Goal: Task Accomplishment & Management: Manage account settings

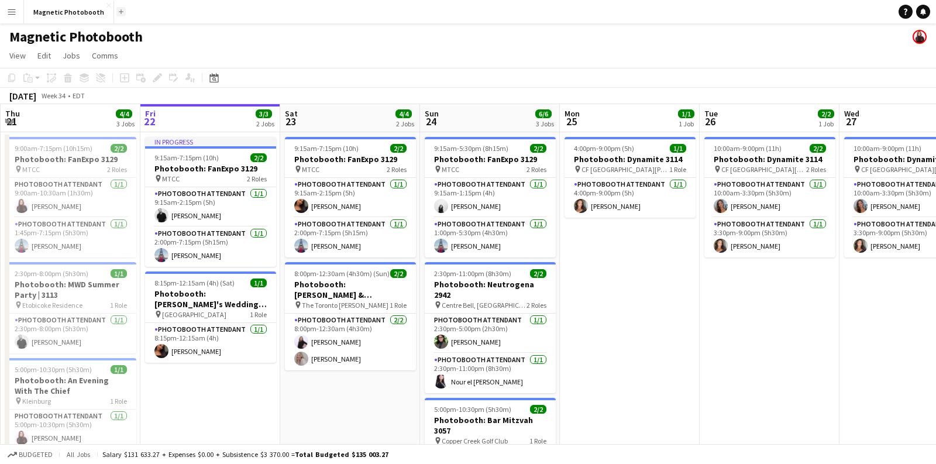
click at [118, 9] on button "Add" at bounding box center [120, 11] width 9 height 9
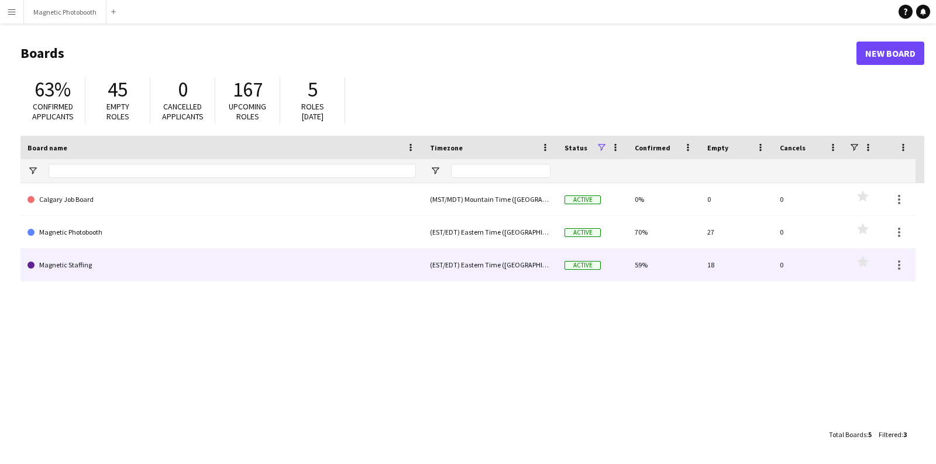
click at [81, 258] on link "Magnetic Staffing" at bounding box center [221, 265] width 388 height 33
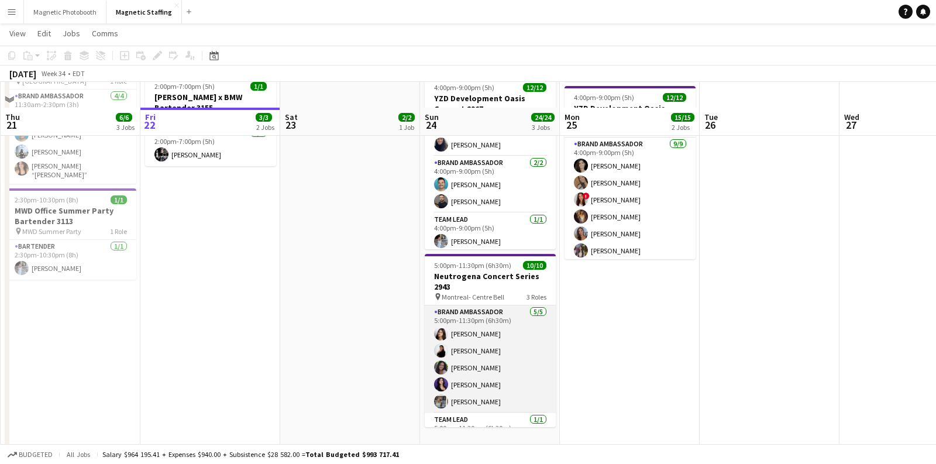
scroll to position [171, 0]
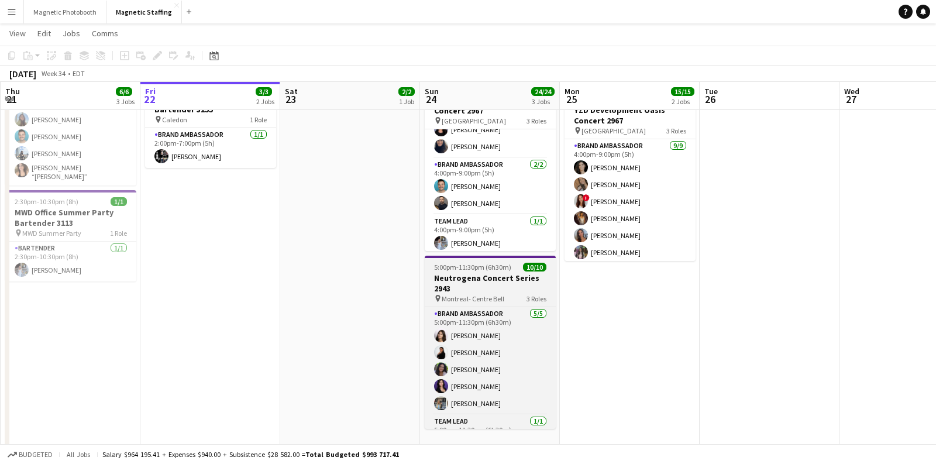
click at [491, 294] on span "Montreal- Centre Bell" at bounding box center [472, 298] width 63 height 9
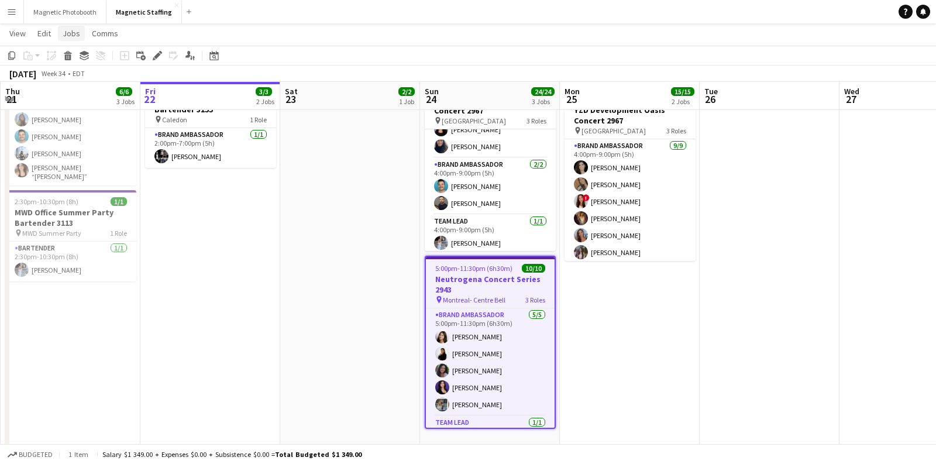
click at [70, 34] on span "Jobs" at bounding box center [72, 33] width 18 height 11
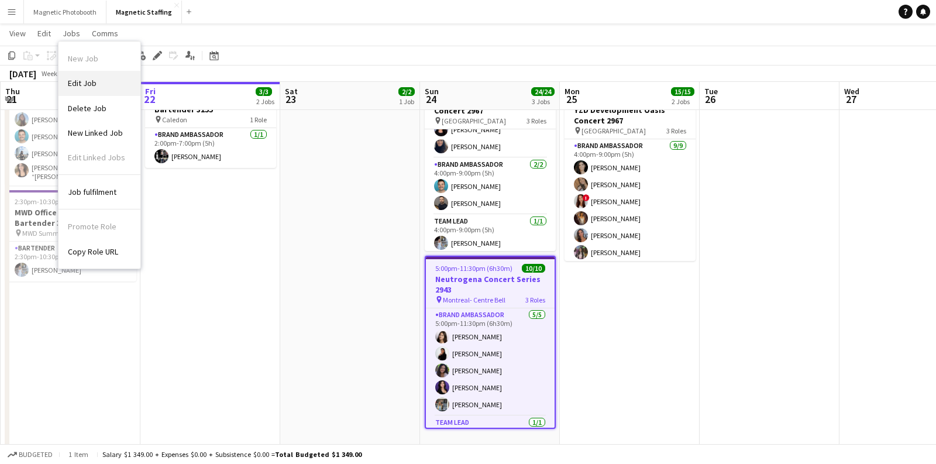
click at [89, 91] on link "Edit Job" at bounding box center [99, 83] width 82 height 25
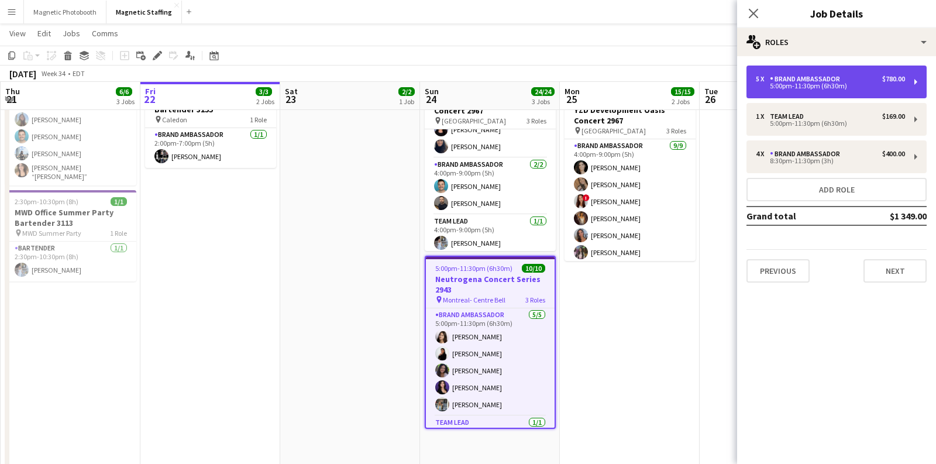
click at [795, 75] on div "Brand Ambassador" at bounding box center [807, 79] width 75 height 8
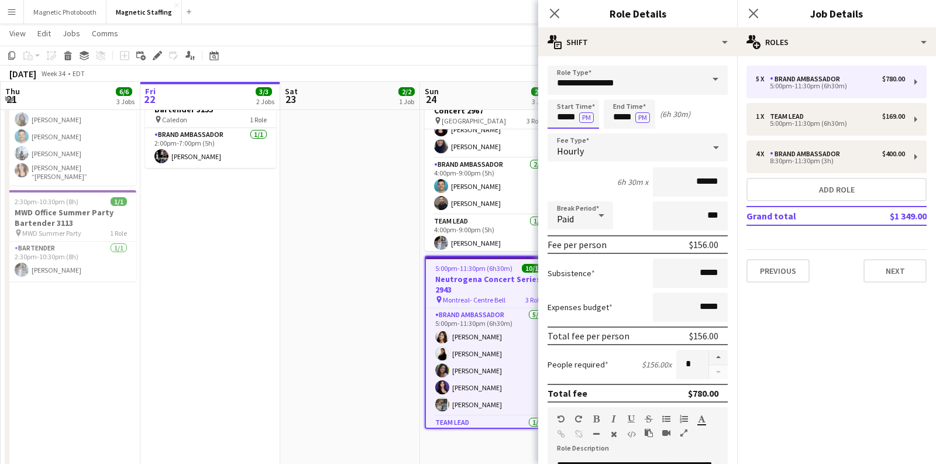
click at [561, 115] on input "*****" at bounding box center [572, 113] width 51 height 29
click at [563, 115] on input "*****" at bounding box center [572, 113] width 51 height 29
type input "*****"
click at [364, 355] on app-date-cell "7:00am-5:00pm (10h) 2/2 Spartan Ottawa - Perfect Sports 3094 pin OTTAWA 1 Role …" at bounding box center [350, 328] width 140 height 737
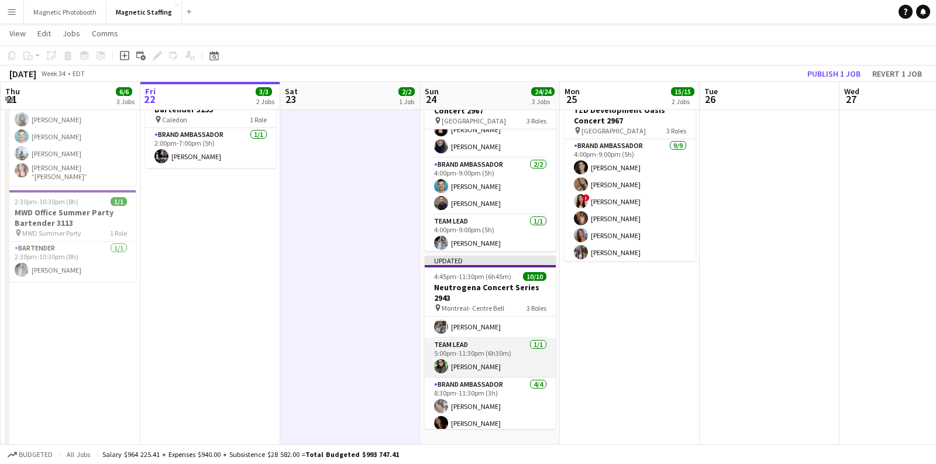
scroll to position [0, 0]
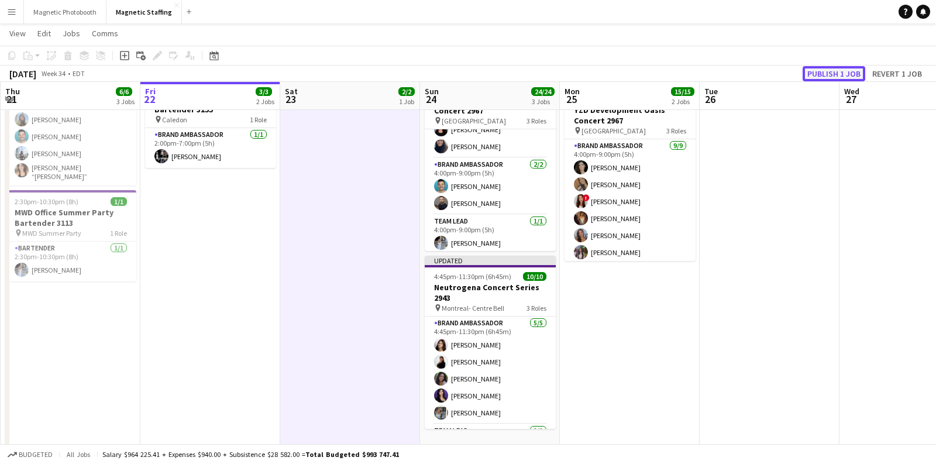
click at [845, 74] on button "Publish 1 job" at bounding box center [833, 73] width 63 height 15
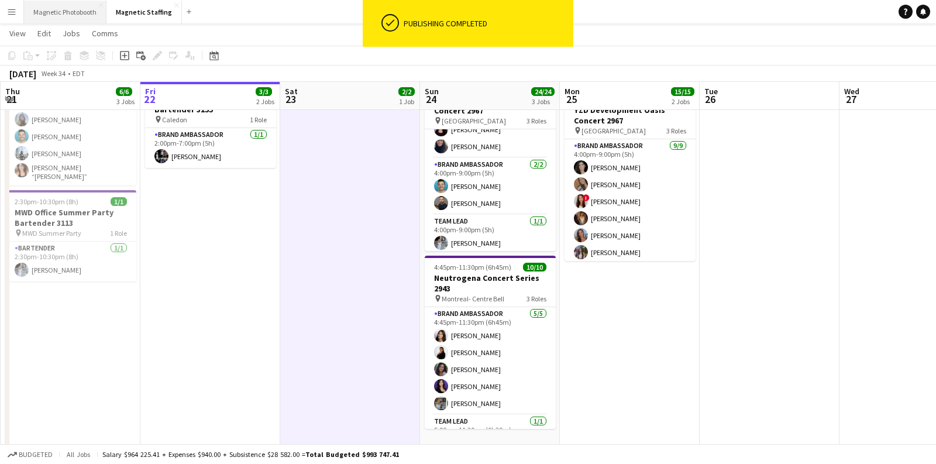
click at [61, 9] on button "Magnetic Photobooth Close" at bounding box center [65, 12] width 82 height 23
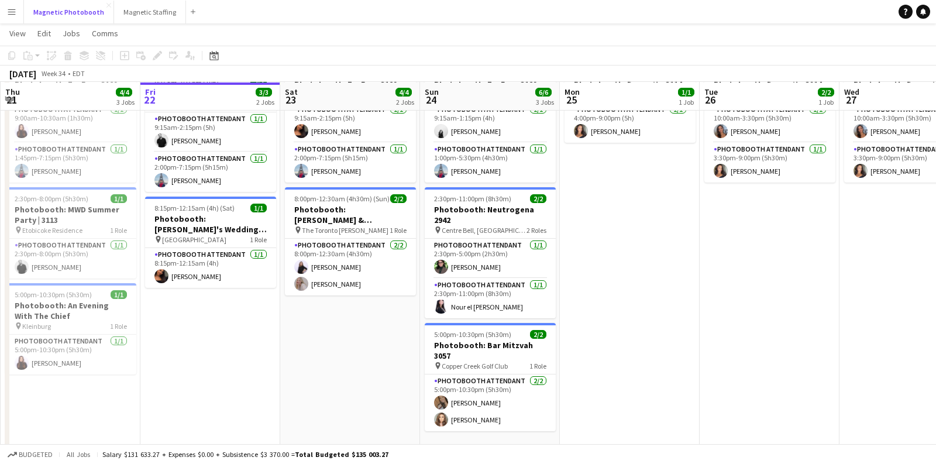
scroll to position [97, 0]
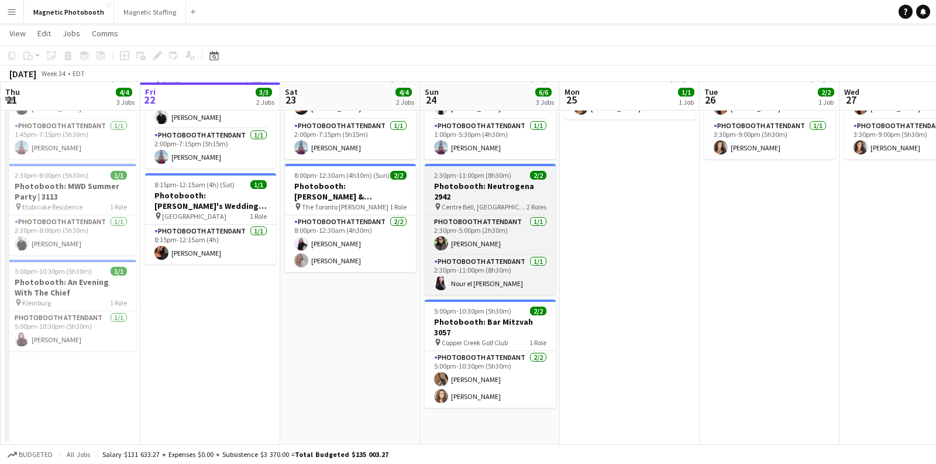
click at [448, 202] on span "Centre Bell, [GEOGRAPHIC_DATA]" at bounding box center [483, 206] width 85 height 9
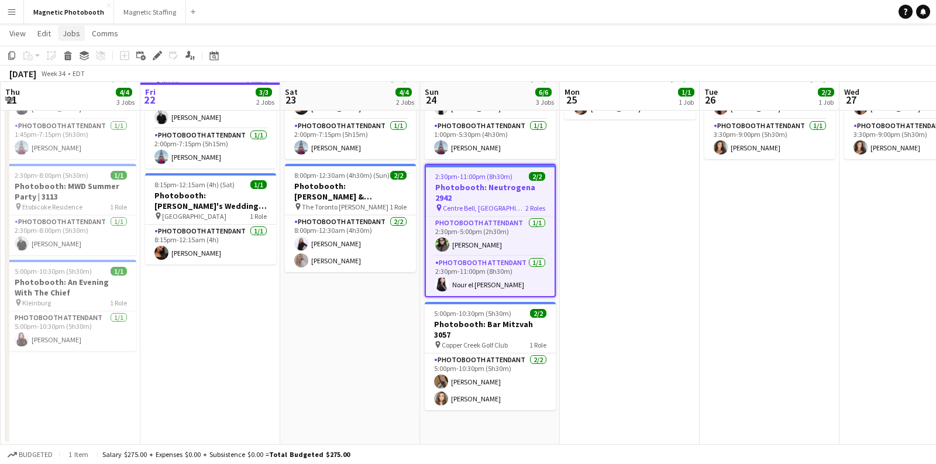
click at [74, 36] on span "Jobs" at bounding box center [72, 33] width 18 height 11
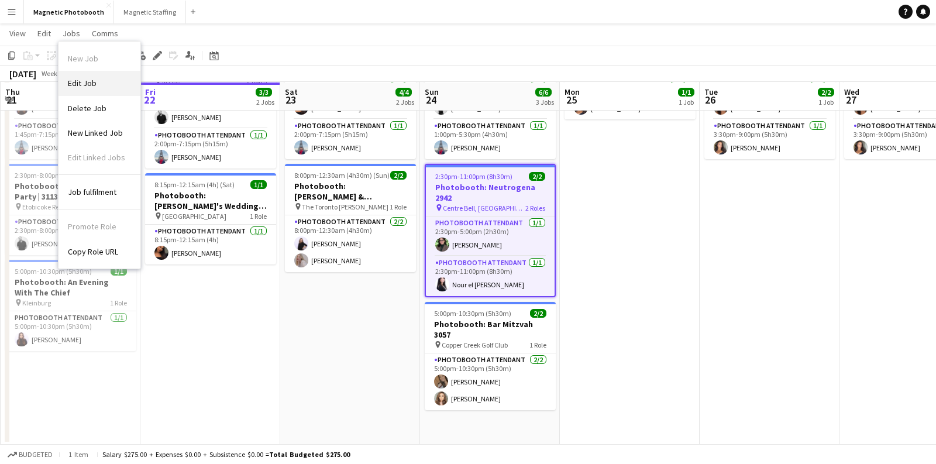
click at [82, 75] on link "Edit Job" at bounding box center [99, 83] width 82 height 25
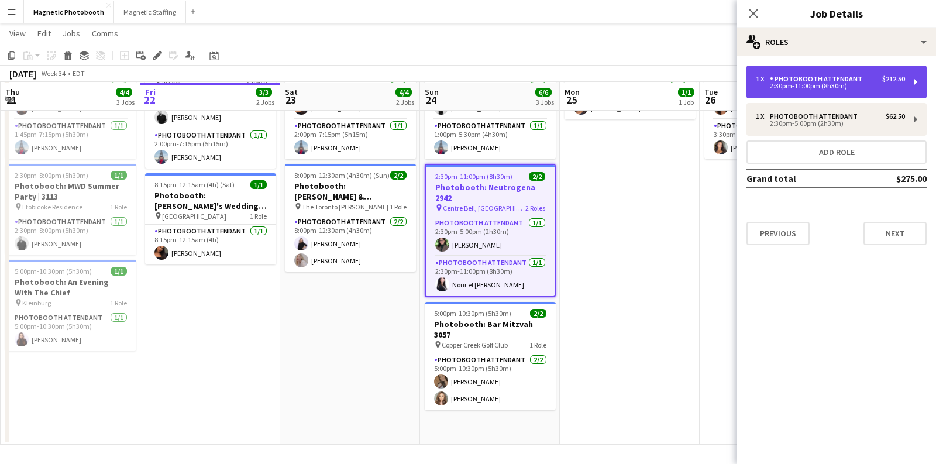
click at [792, 82] on div "Photobooth Attendant" at bounding box center [818, 79] width 97 height 8
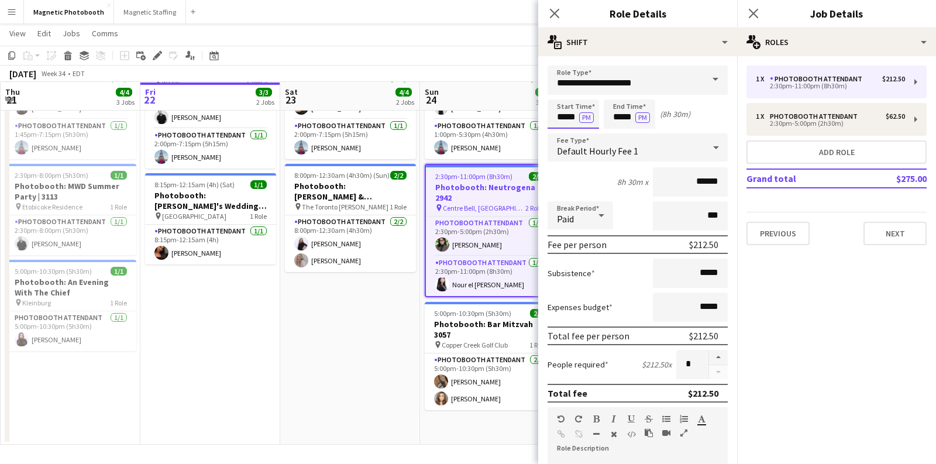
click at [565, 116] on input "*****" at bounding box center [572, 113] width 51 height 29
click at [691, 121] on div "Start Time ***** PM End Time ***** PM (8h)" at bounding box center [637, 113] width 180 height 29
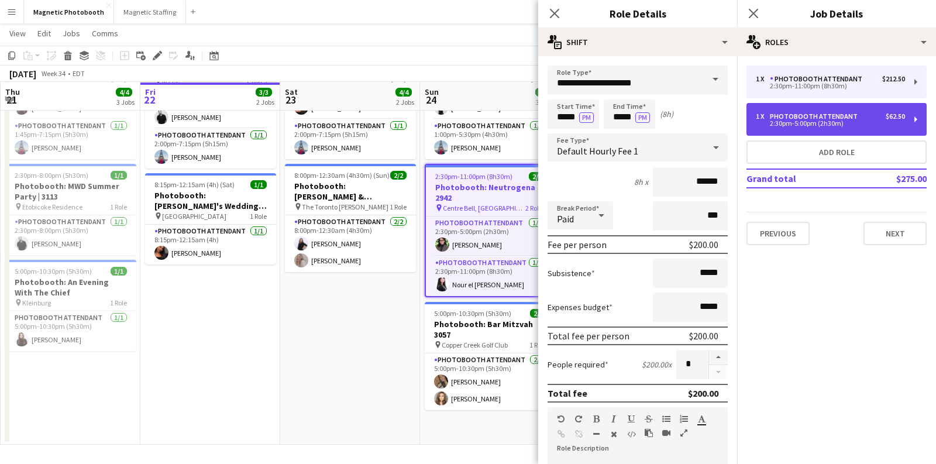
click at [775, 120] on div "2:30pm-5:00pm (2h30m)" at bounding box center [829, 123] width 149 height 6
type input "*****"
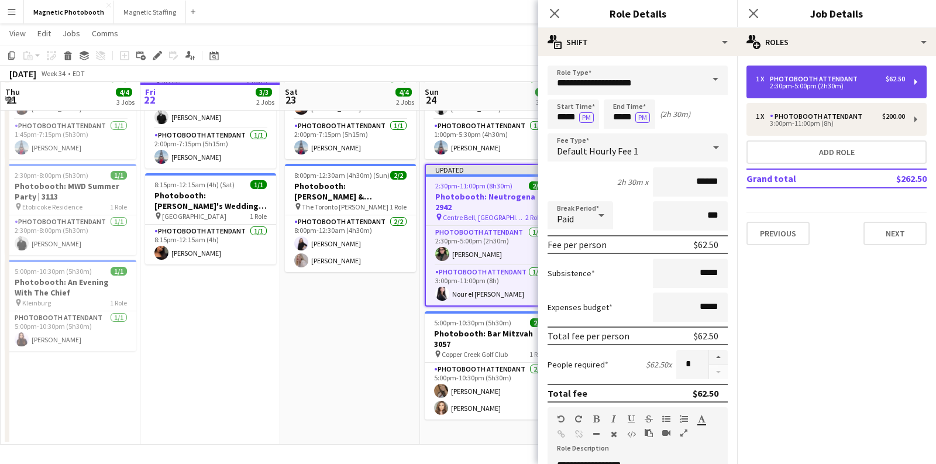
click at [789, 83] on div "2:30pm-5:00pm (2h30m)" at bounding box center [829, 86] width 149 height 6
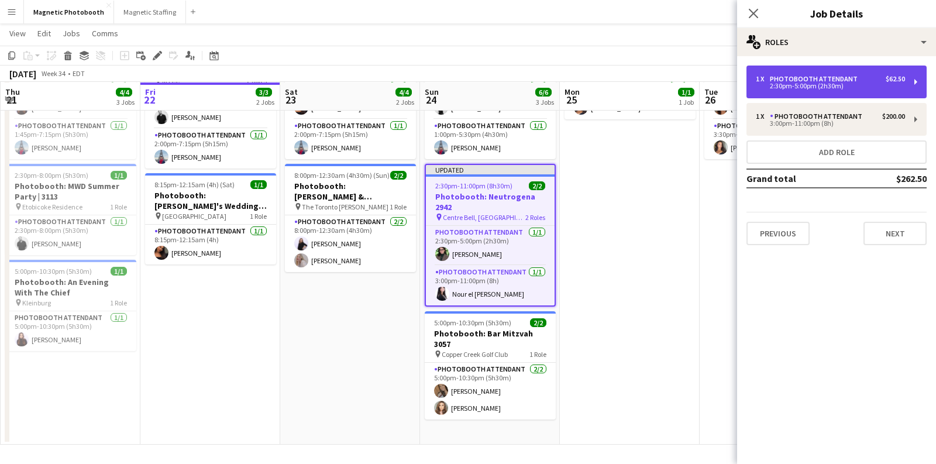
click at [812, 83] on div "2:30pm-5:00pm (2h30m)" at bounding box center [829, 86] width 149 height 6
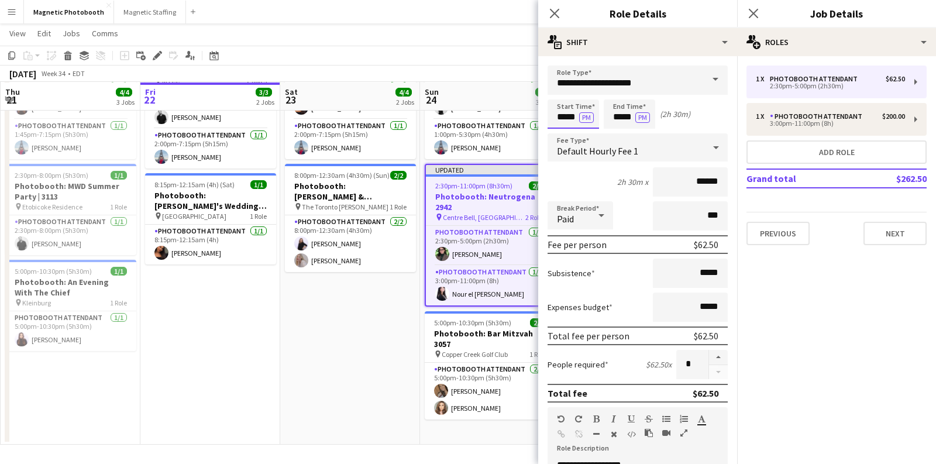
click at [565, 116] on input "*****" at bounding box center [572, 113] width 51 height 29
click at [571, 116] on input "*****" at bounding box center [572, 113] width 51 height 29
type input "*****"
click at [492, 20] on app-navbar "Menu Boards Boards Boards All jobs Status Workforce Workforce My Workforce Recr…" at bounding box center [468, 11] width 936 height 23
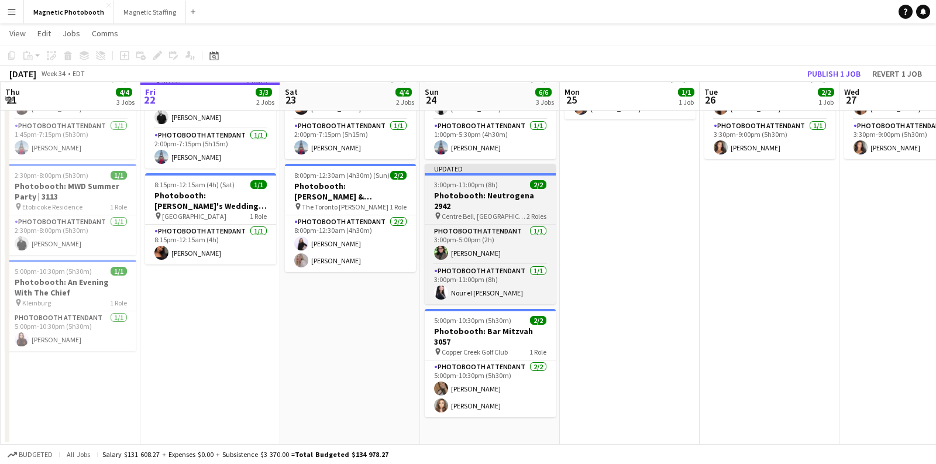
click at [466, 193] on h3 "Photobooth: Neutrogena 2942" at bounding box center [490, 200] width 131 height 21
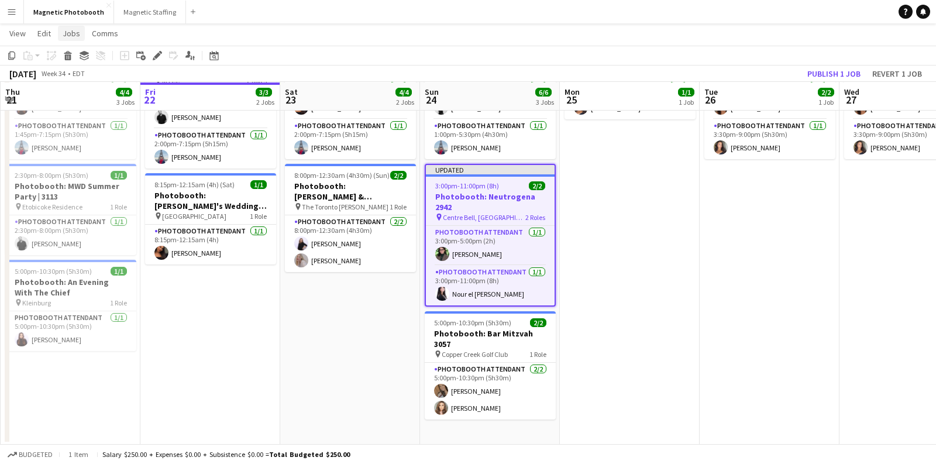
click at [65, 31] on span "Jobs" at bounding box center [72, 33] width 18 height 11
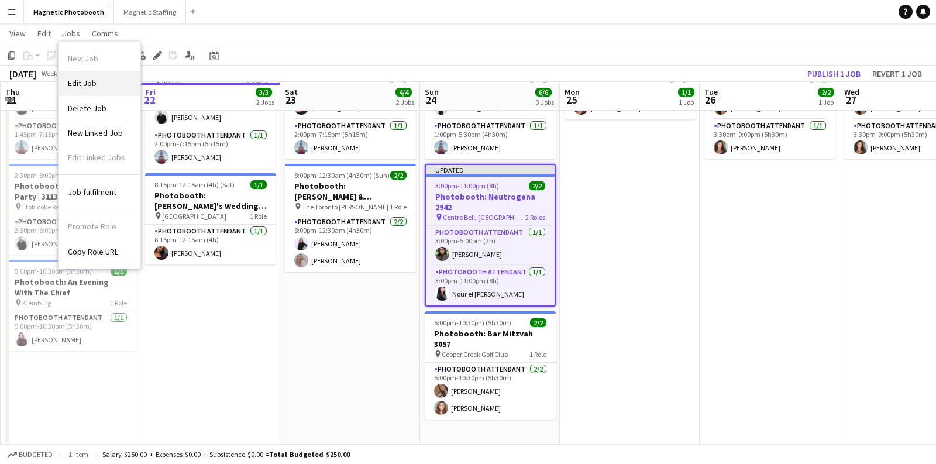
click at [82, 78] on span "Edit Job" at bounding box center [82, 83] width 29 height 11
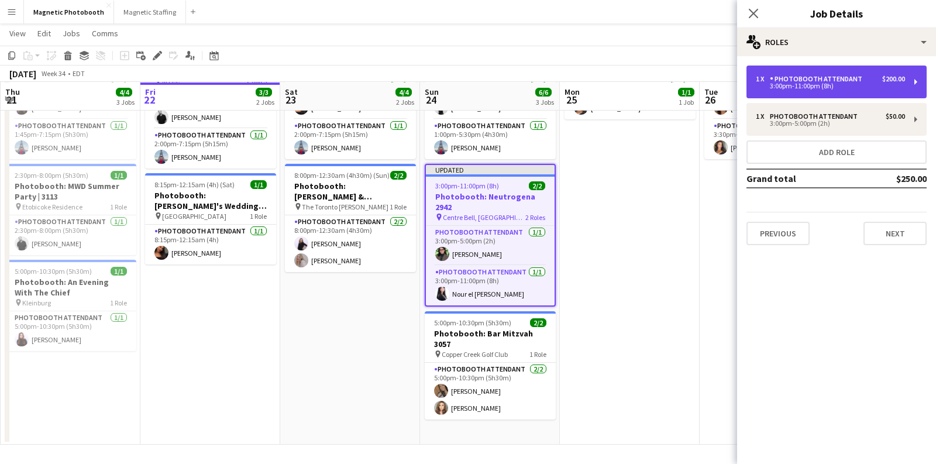
click at [831, 85] on div "3:00pm-11:00pm (8h)" at bounding box center [829, 86] width 149 height 6
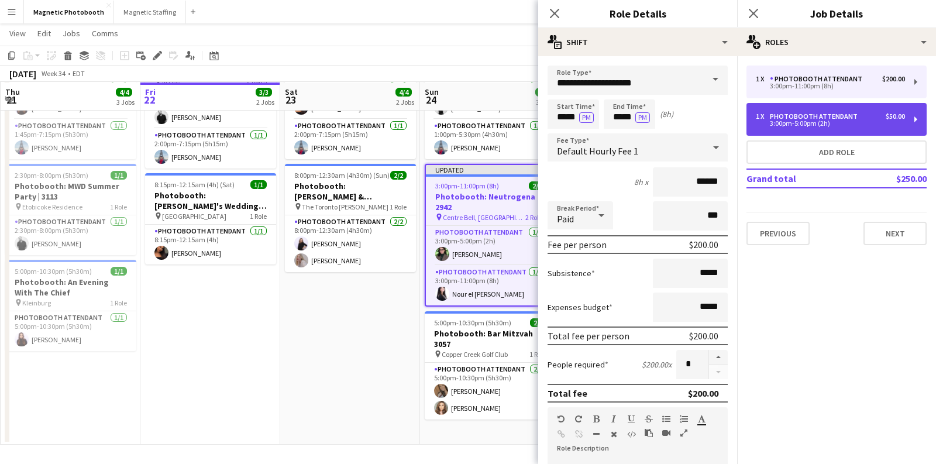
click at [795, 121] on div "3:00pm-5:00pm (2h)" at bounding box center [829, 123] width 149 height 6
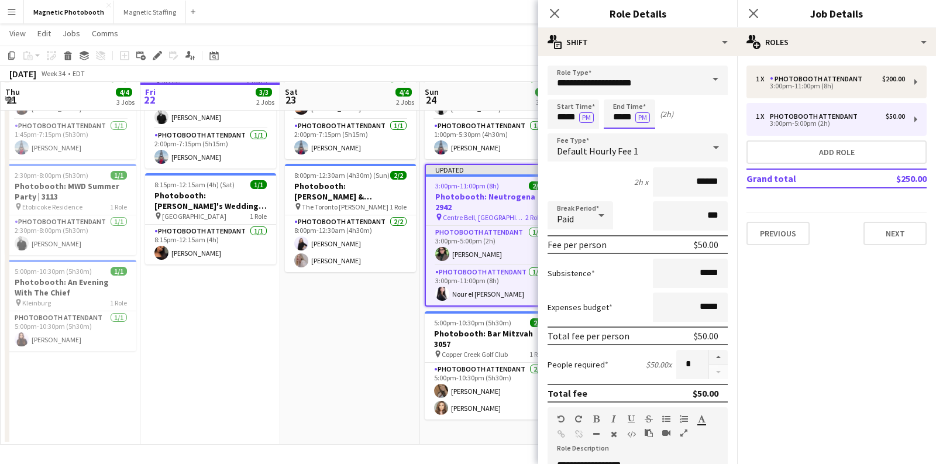
click at [619, 117] on input "*****" at bounding box center [628, 113] width 51 height 29
type input "*****"
click at [508, 68] on div "[DATE] Week 34 • EDT Publish 1 job Revert 1 job" at bounding box center [468, 73] width 936 height 16
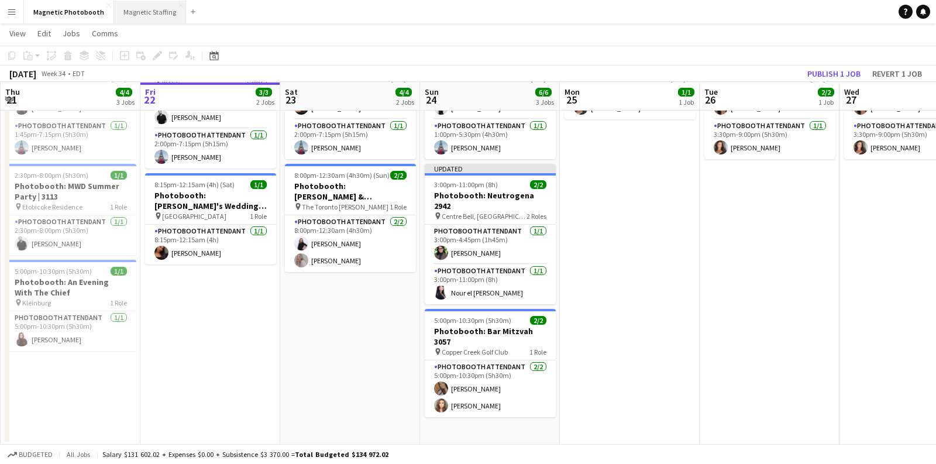
click at [142, 15] on button "Magnetic Staffing Close" at bounding box center [150, 12] width 72 height 23
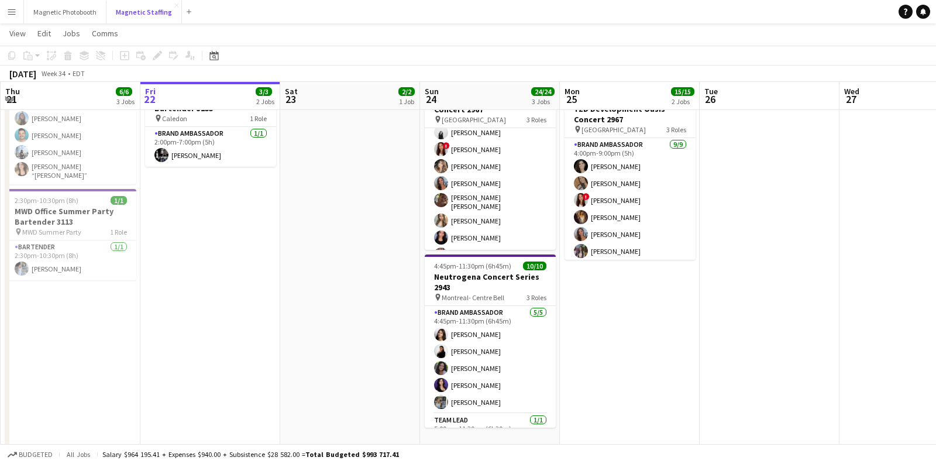
scroll to position [50, 0]
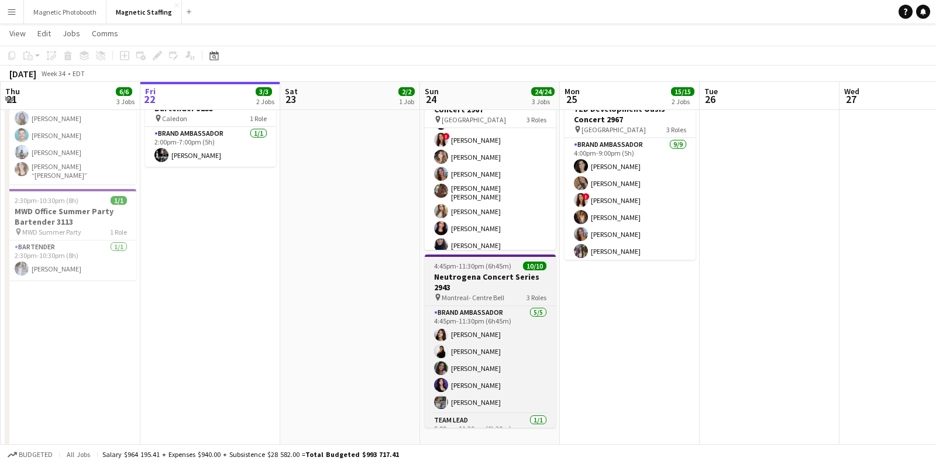
click at [466, 279] on h3 "Neutrogena Concert Series 2943" at bounding box center [490, 281] width 131 height 21
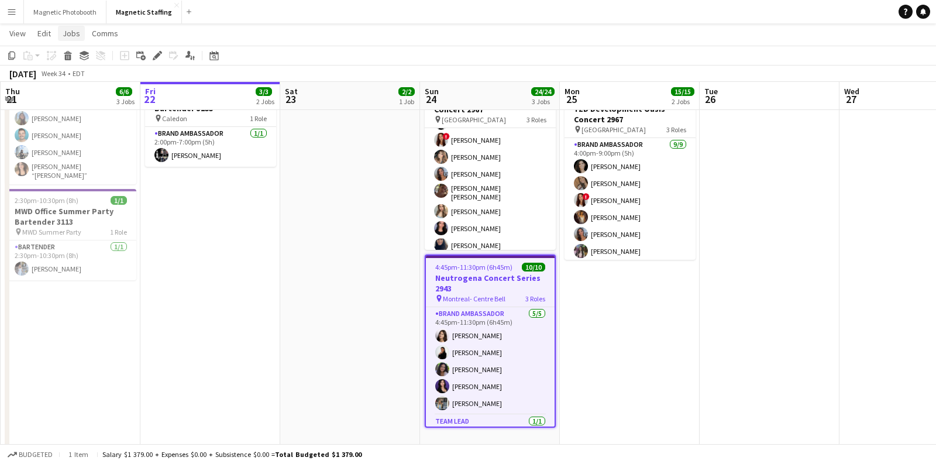
click at [70, 32] on span "Jobs" at bounding box center [72, 33] width 18 height 11
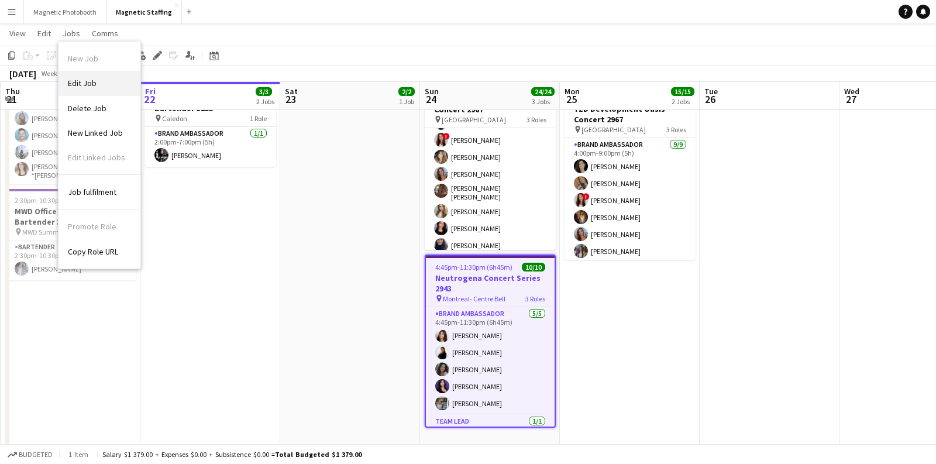
click at [80, 81] on span "Edit Job" at bounding box center [82, 83] width 29 height 11
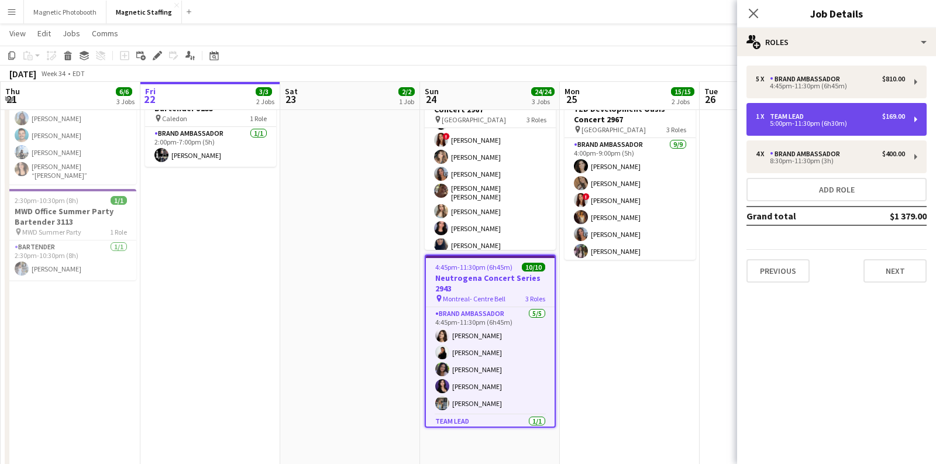
click at [837, 130] on div "1 x Team Lead $169.00 5:00pm-11:30pm (6h30m)" at bounding box center [836, 119] width 180 height 33
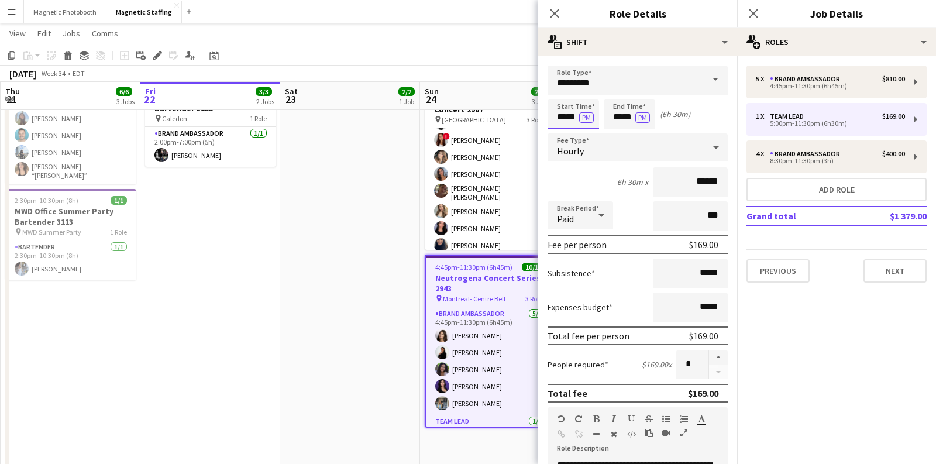
click at [564, 120] on input "*****" at bounding box center [572, 113] width 51 height 29
type input "*****"
click at [381, 229] on app-date-cell "7:00am-5:00pm (10h) 2/2 Spartan Ottawa - Perfect Sports 3094 pin OTTAWA 1 Role …" at bounding box center [350, 327] width 140 height 737
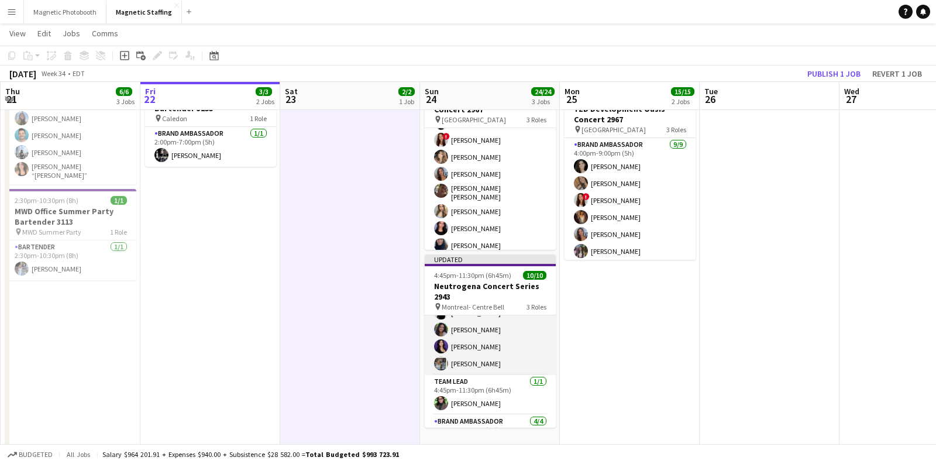
scroll to position [49, 0]
click at [88, 13] on button "Magnetic Photobooth Close" at bounding box center [65, 12] width 82 height 23
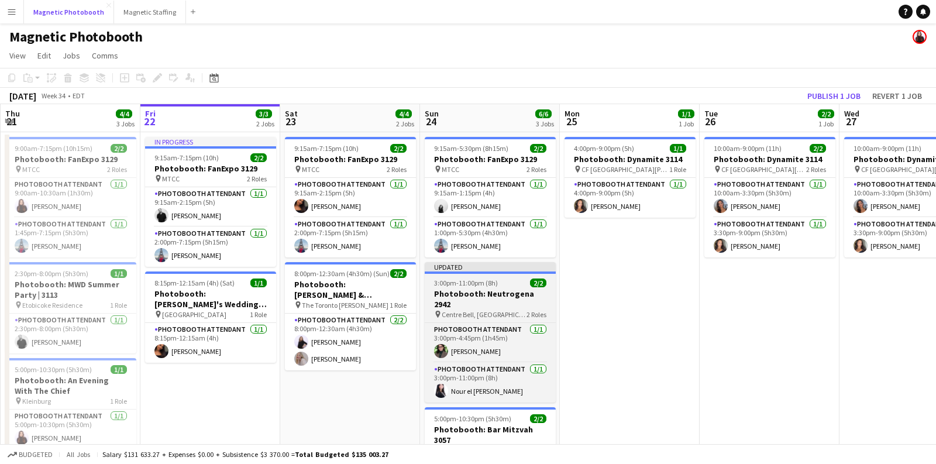
scroll to position [27, 0]
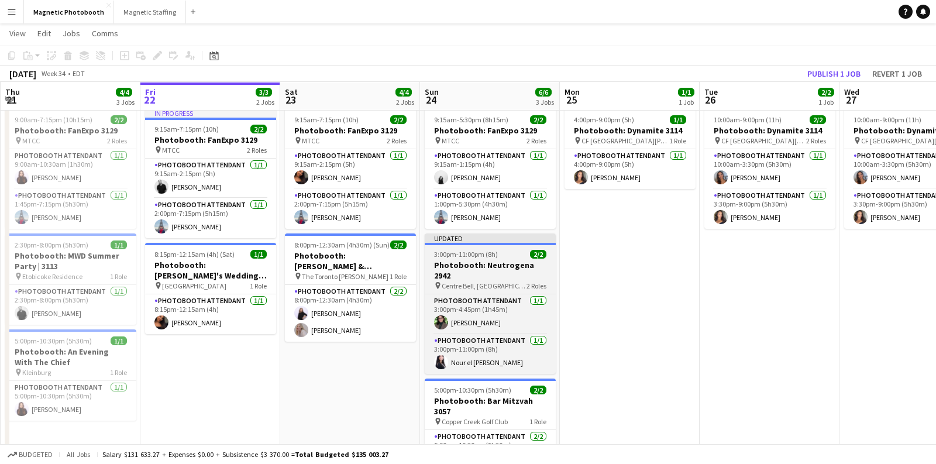
click at [470, 263] on h3 "Photobooth: Neutrogena 2942" at bounding box center [490, 270] width 131 height 21
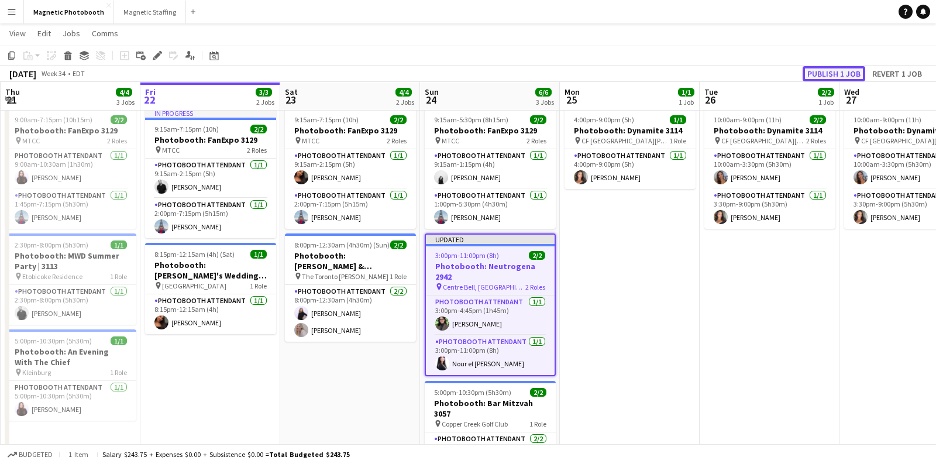
click at [830, 74] on button "Publish 1 job" at bounding box center [833, 73] width 63 height 15
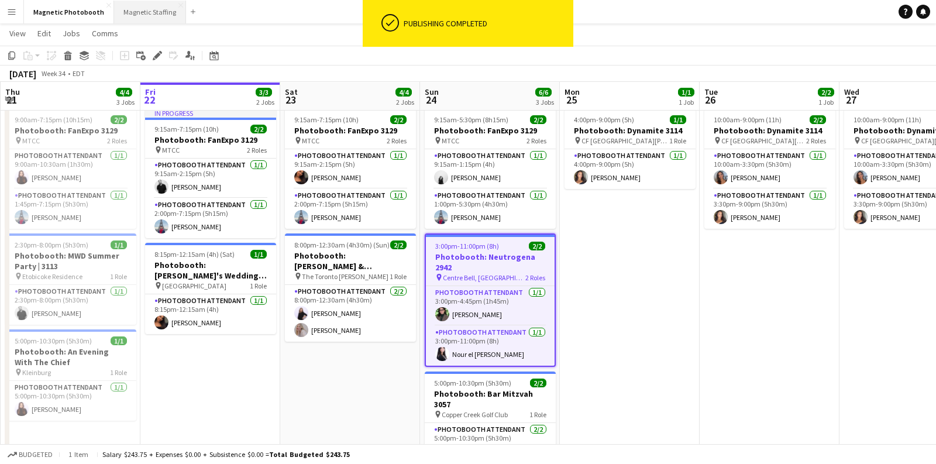
click at [165, 14] on button "Magnetic Staffing Close" at bounding box center [150, 12] width 72 height 23
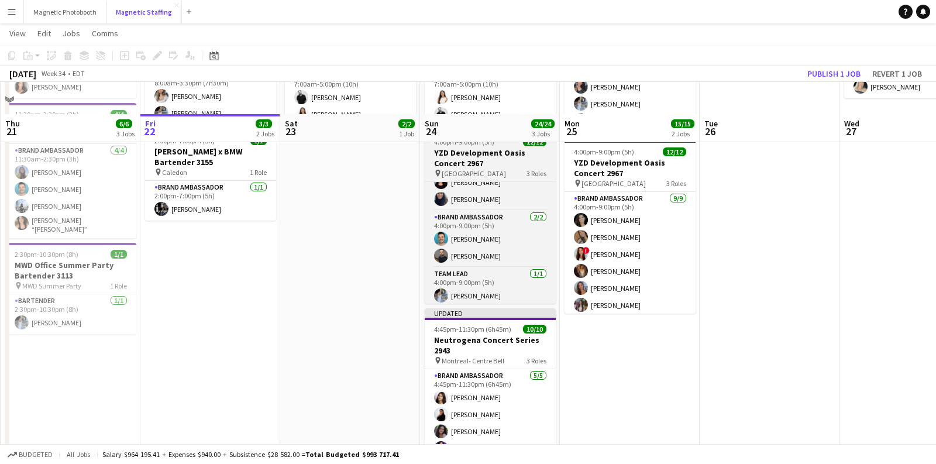
scroll to position [244, 0]
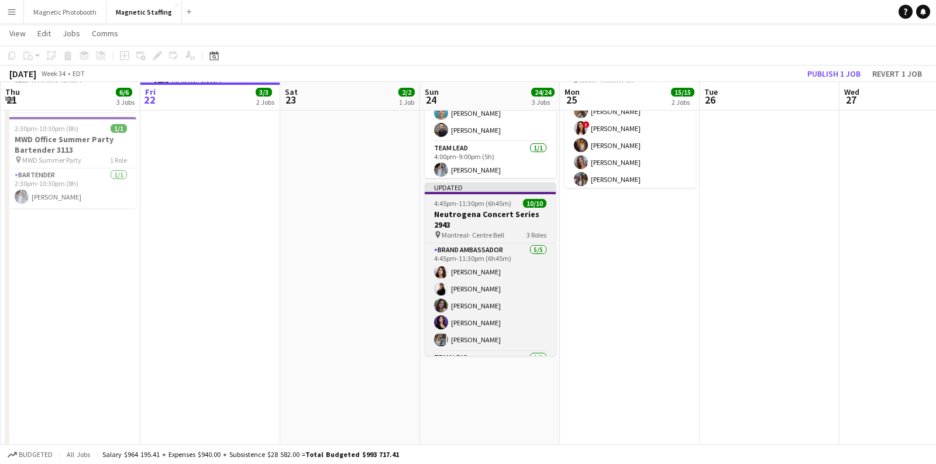
click at [489, 211] on h3 "Neutrogena Concert Series 2943" at bounding box center [490, 219] width 131 height 21
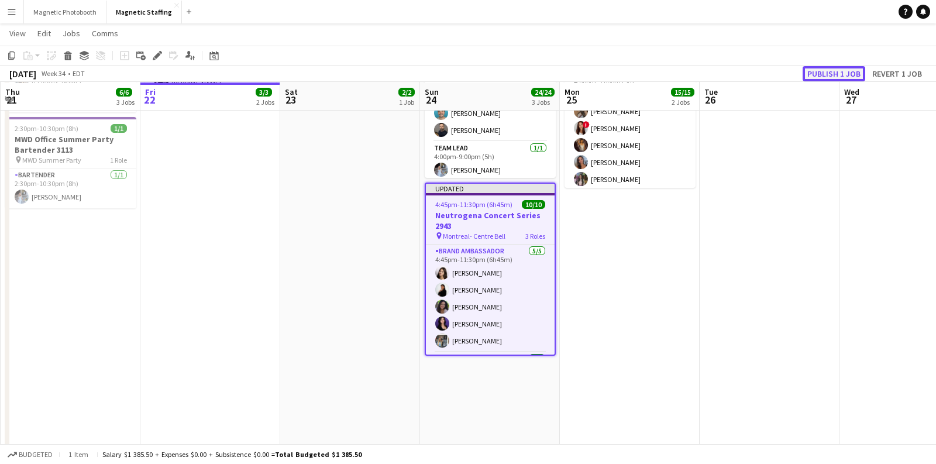
click at [831, 75] on button "Publish 1 job" at bounding box center [833, 73] width 63 height 15
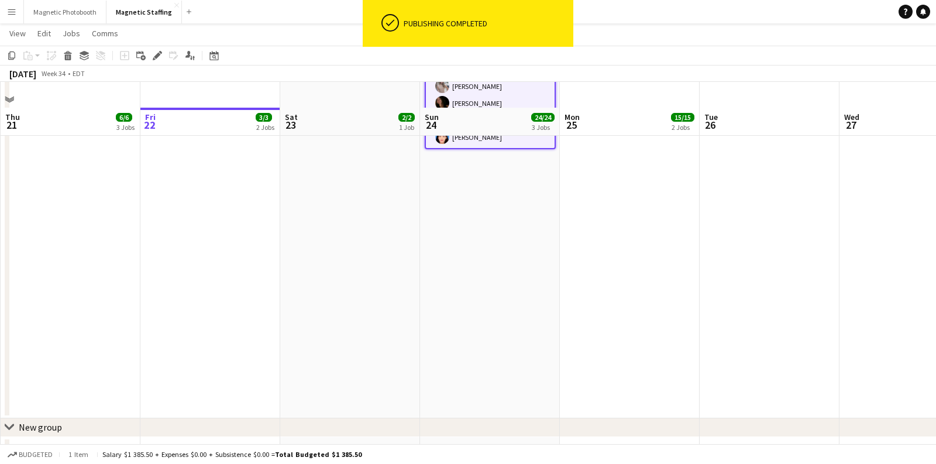
scroll to position [477, 0]
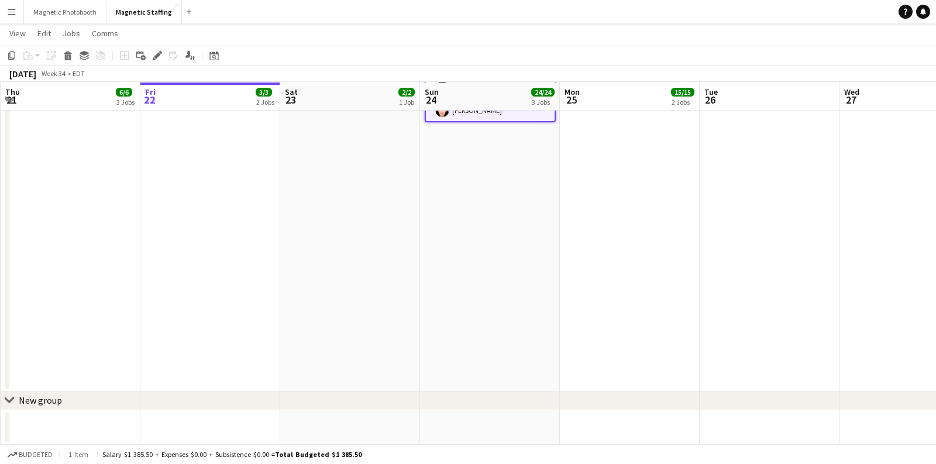
click at [312, 16] on app-navbar "Menu Boards Boards Boards All jobs Status Workforce Workforce My Workforce Recr…" at bounding box center [468, 11] width 936 height 23
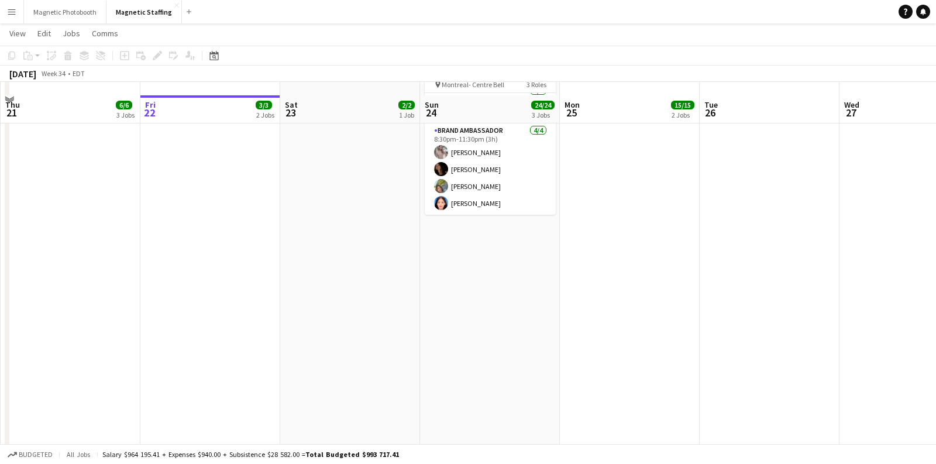
scroll to position [378, 0]
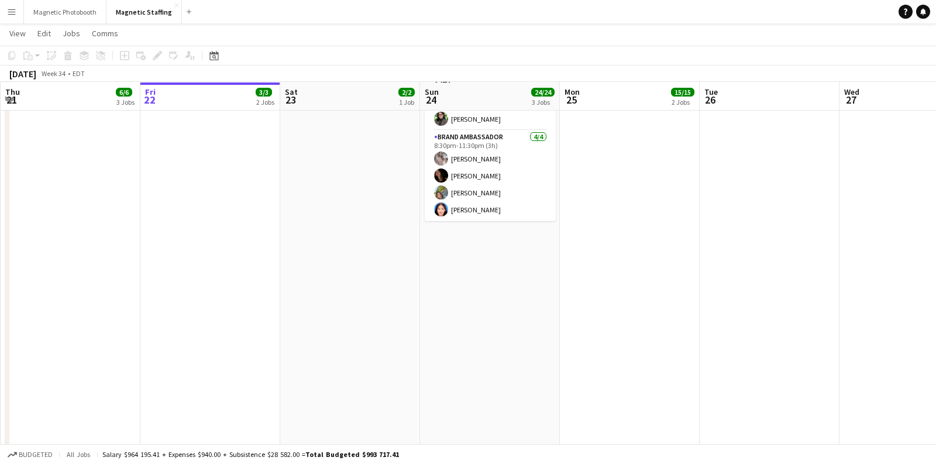
click at [11, 15] on app-icon "Menu" at bounding box center [11, 11] width 9 height 9
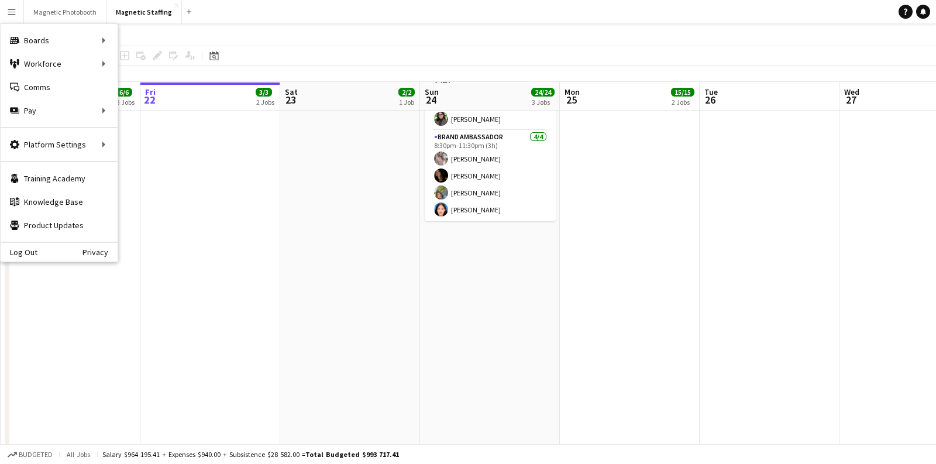
click at [156, 233] on app-date-cell "In progress 8:00am-3:30pm (7h30m) 2/2 BMW - Golf Tournament 3143 pin Paintbrush…" at bounding box center [210, 121] width 140 height 737
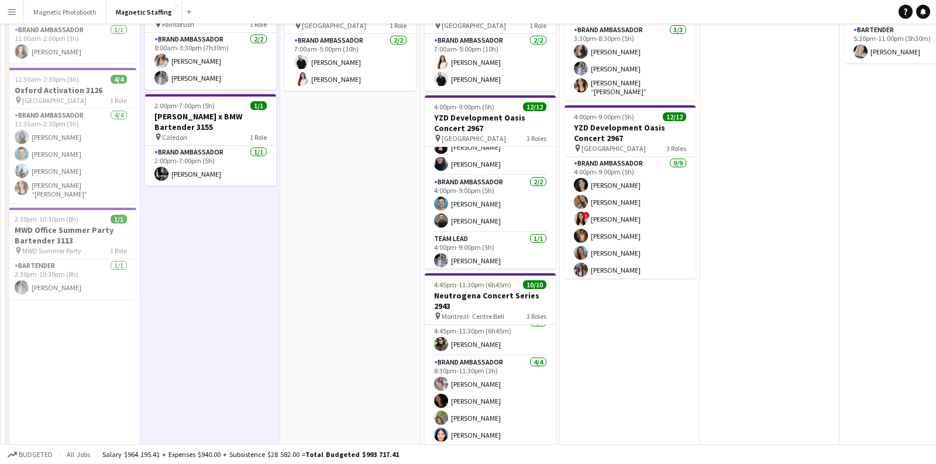
scroll to position [0, 0]
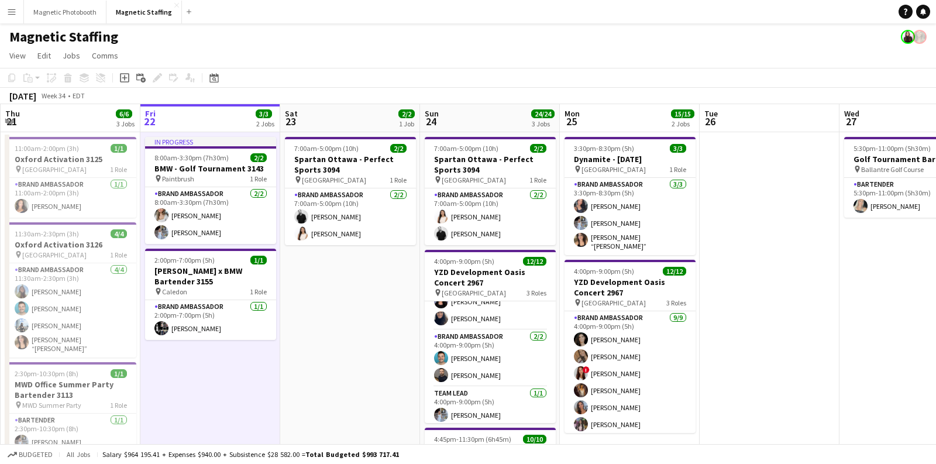
click at [13, 11] on app-icon "Menu" at bounding box center [11, 11] width 9 height 9
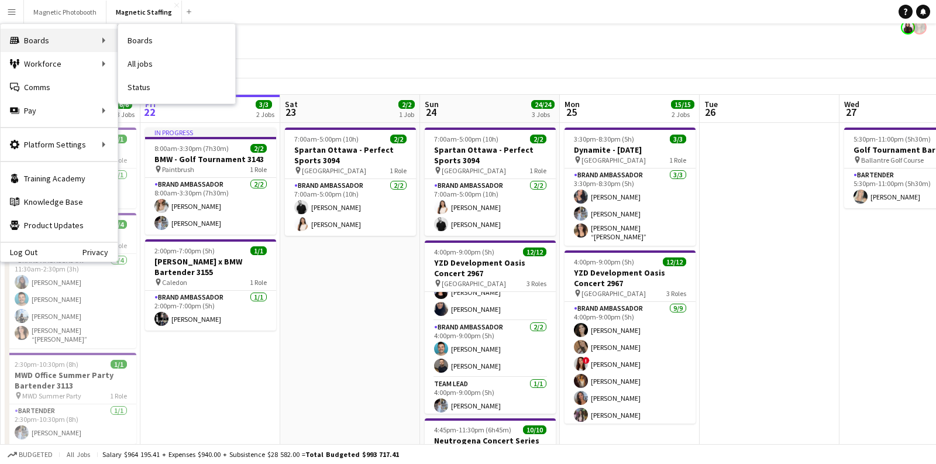
scroll to position [12, 0]
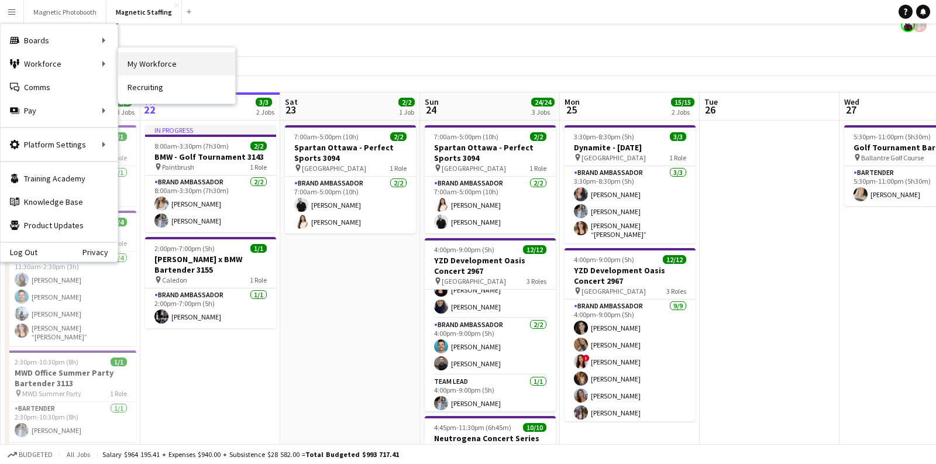
click at [125, 61] on link "My Workforce" at bounding box center [176, 63] width 117 height 23
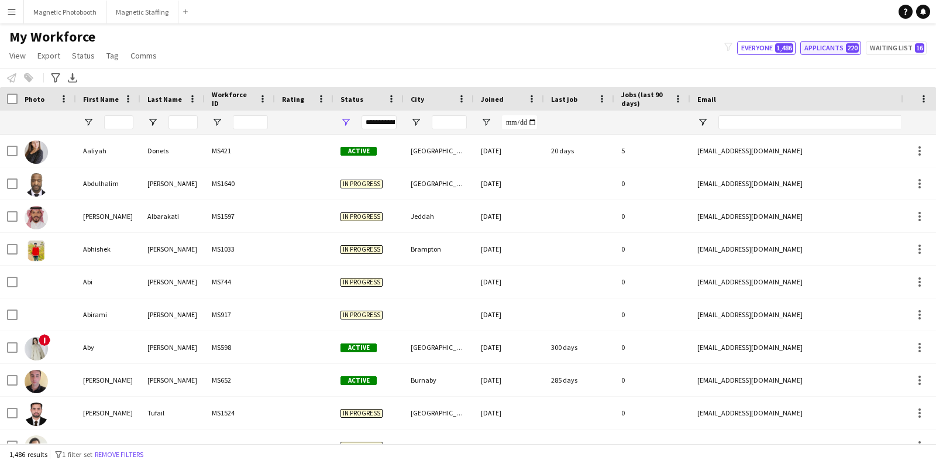
click at [839, 49] on button "Applicants 220" at bounding box center [830, 48] width 61 height 14
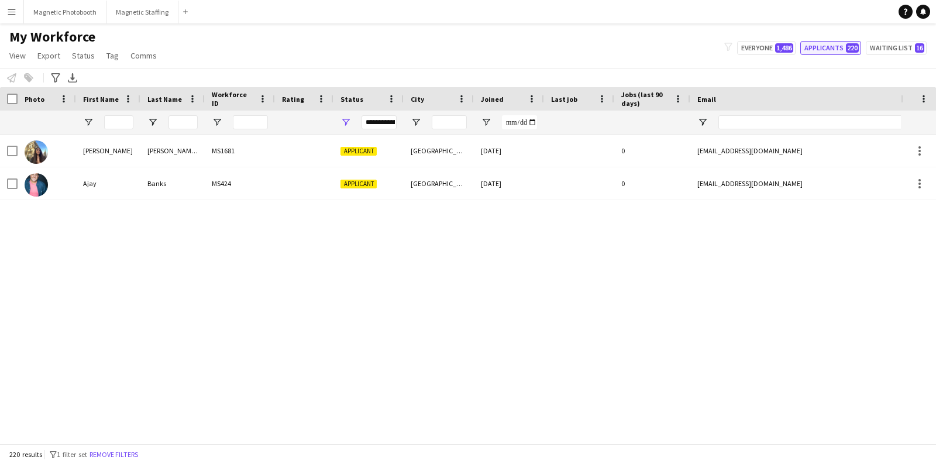
type input "**********"
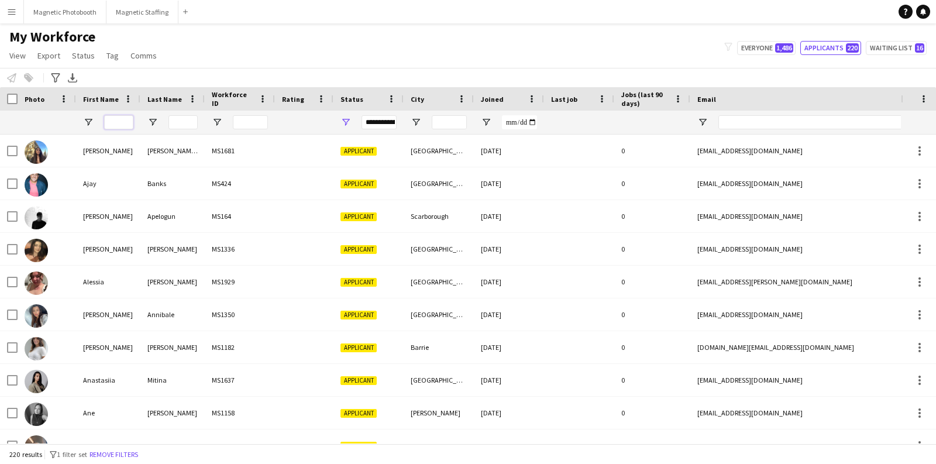
click at [125, 121] on input "First Name Filter Input" at bounding box center [118, 122] width 29 height 14
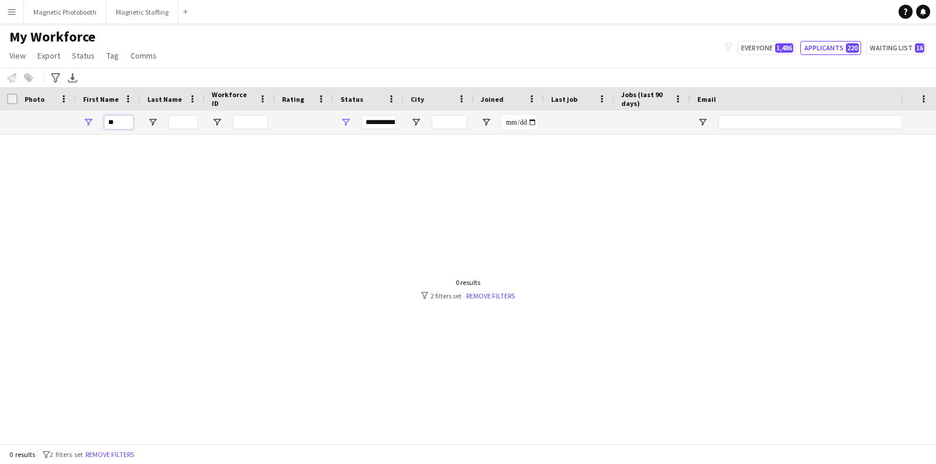
type input "*"
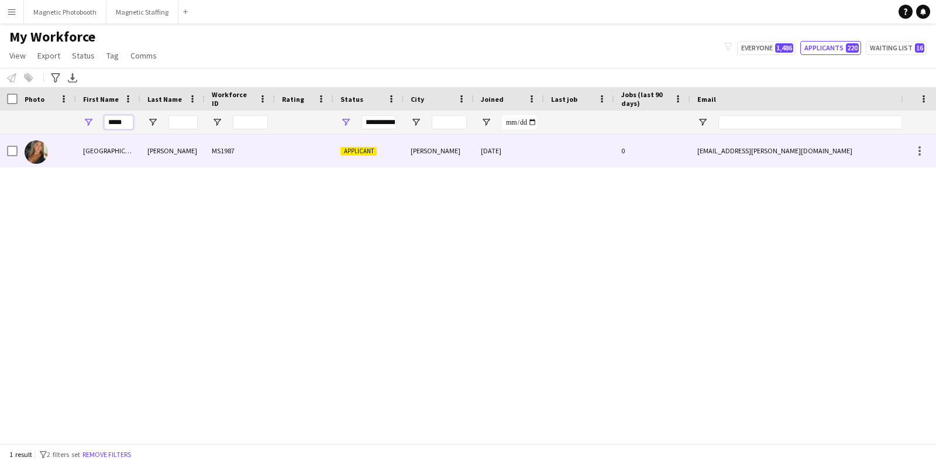
type input "*****"
click at [120, 154] on div "[GEOGRAPHIC_DATA]" at bounding box center [108, 150] width 64 height 32
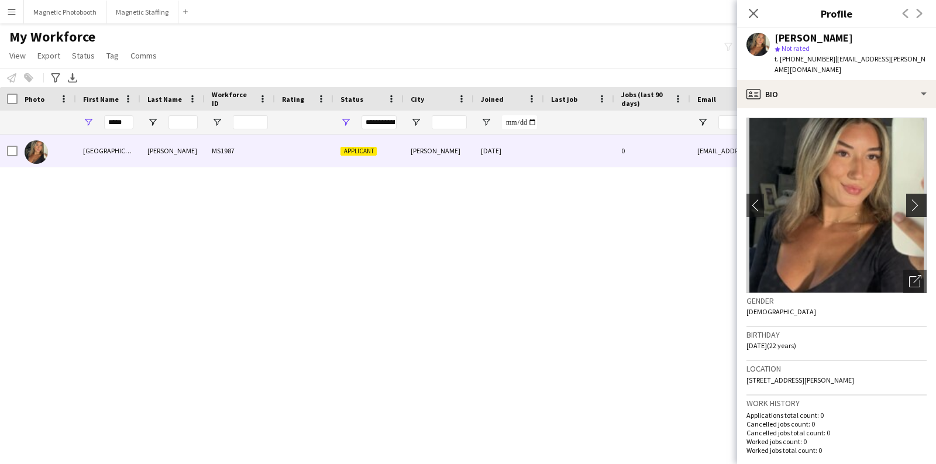
click at [924, 199] on app-icon "chevron-right" at bounding box center [918, 205] width 18 height 12
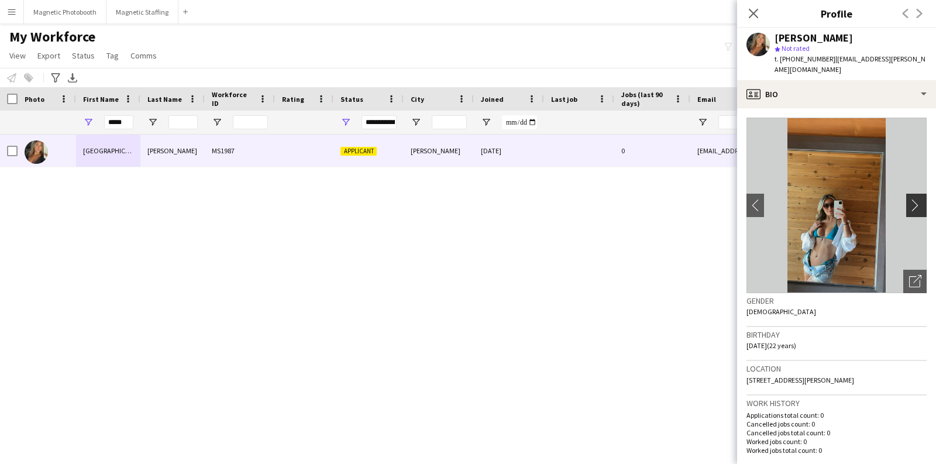
click at [916, 200] on app-icon "chevron-right" at bounding box center [918, 205] width 18 height 12
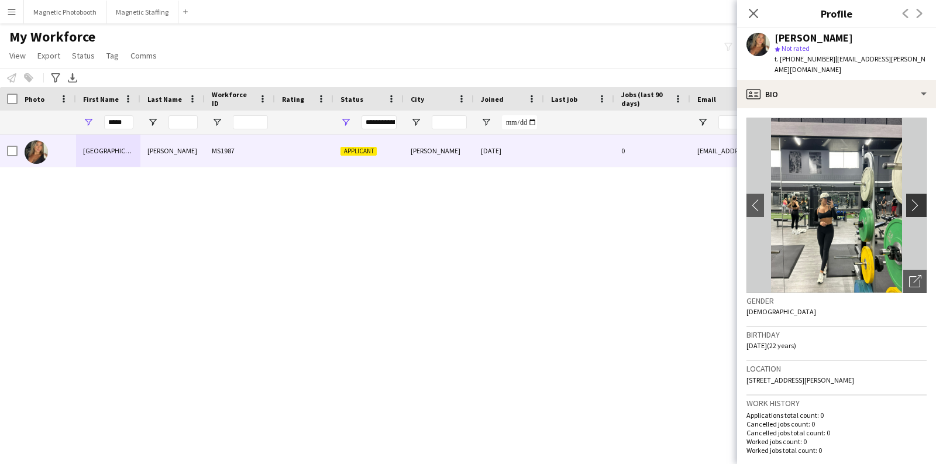
click at [916, 200] on app-icon "chevron-right" at bounding box center [918, 205] width 18 height 12
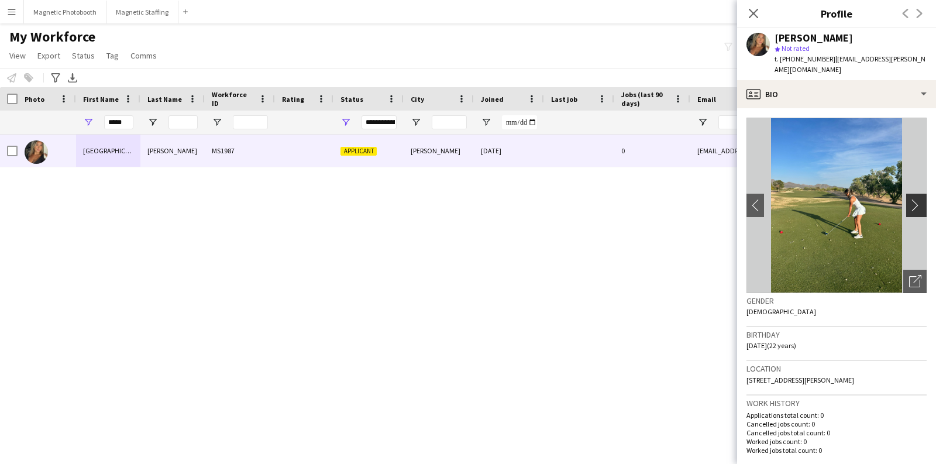
click at [916, 200] on app-icon "chevron-right" at bounding box center [918, 205] width 18 height 12
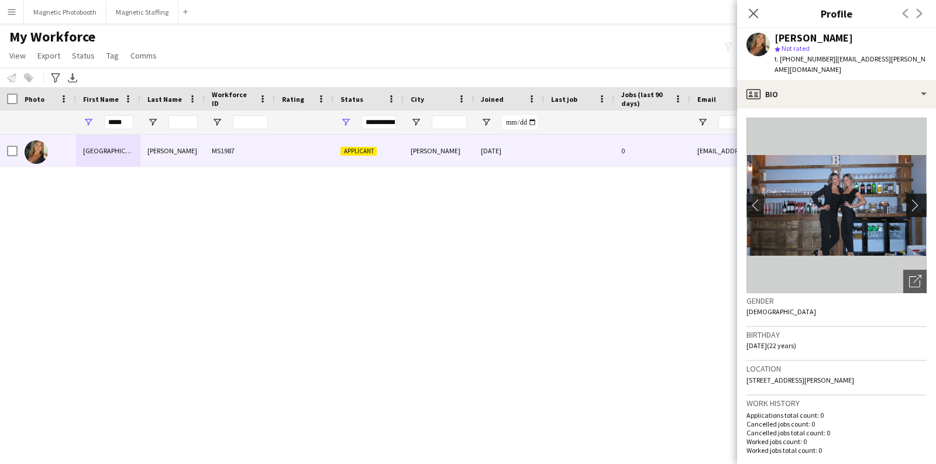
click at [916, 200] on app-icon "chevron-right" at bounding box center [918, 205] width 18 height 12
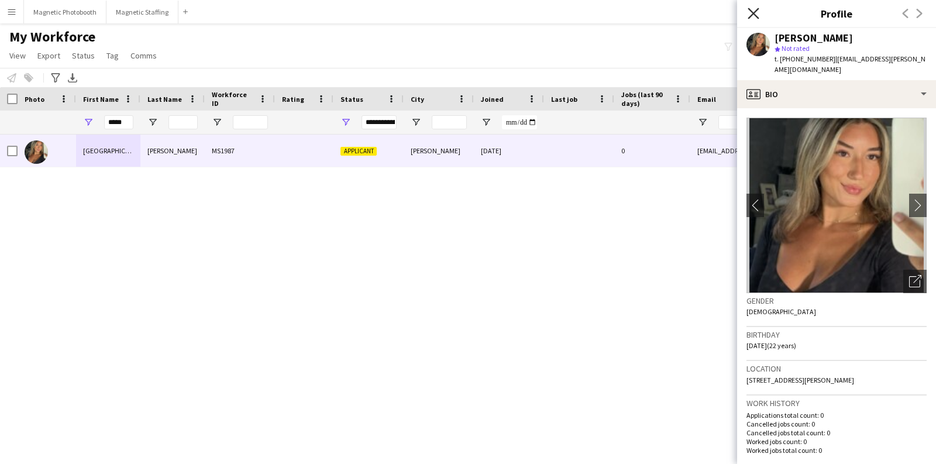
click at [750, 13] on icon "Close pop-in" at bounding box center [752, 13] width 11 height 11
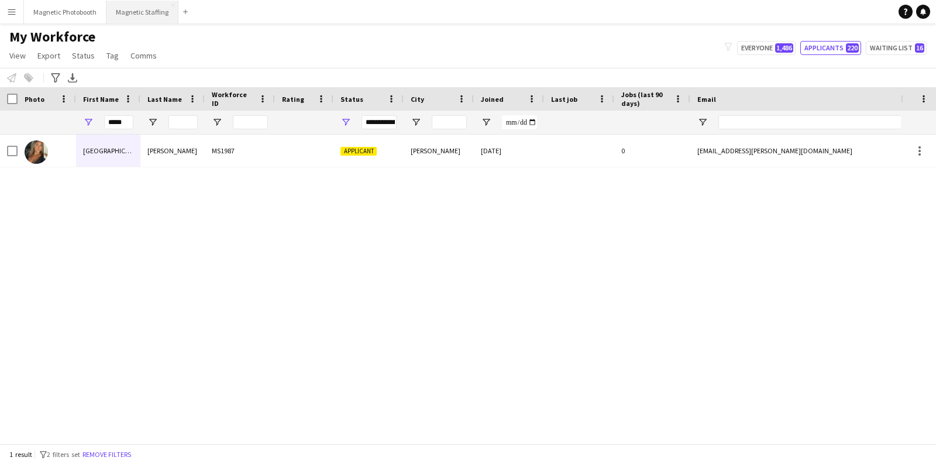
click at [138, 11] on button "Magnetic Staffing Close" at bounding box center [142, 12] width 72 height 23
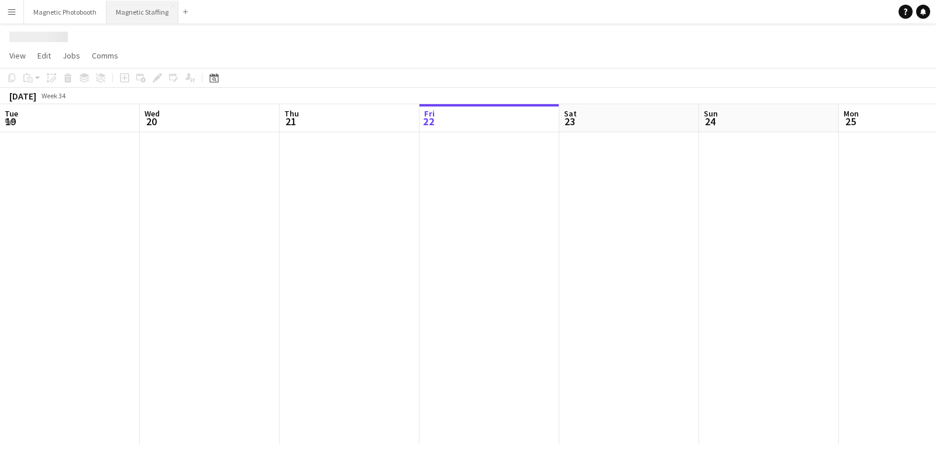
scroll to position [0, 279]
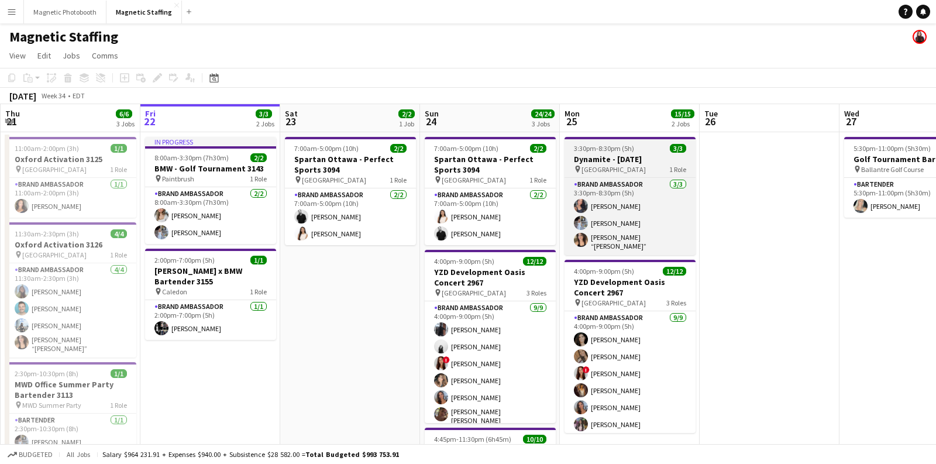
click at [610, 158] on h3 "Dynamite - [DATE]" at bounding box center [629, 159] width 131 height 11
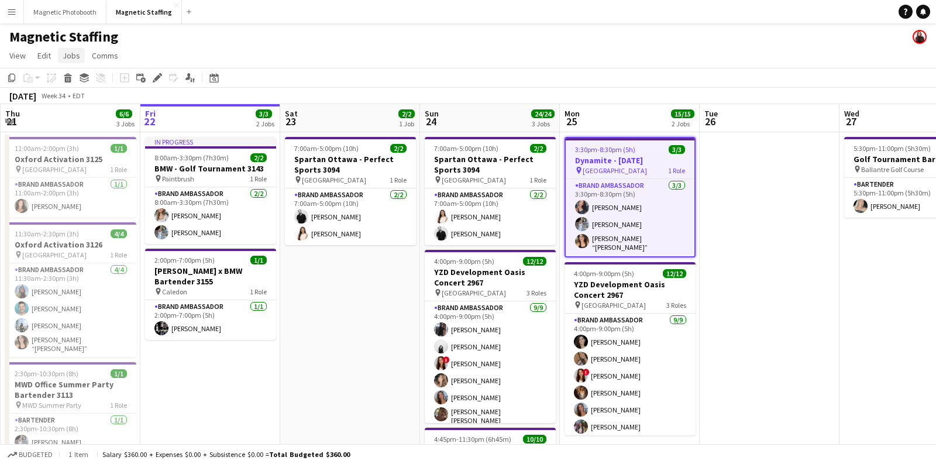
click at [77, 61] on link "Jobs" at bounding box center [71, 55] width 27 height 15
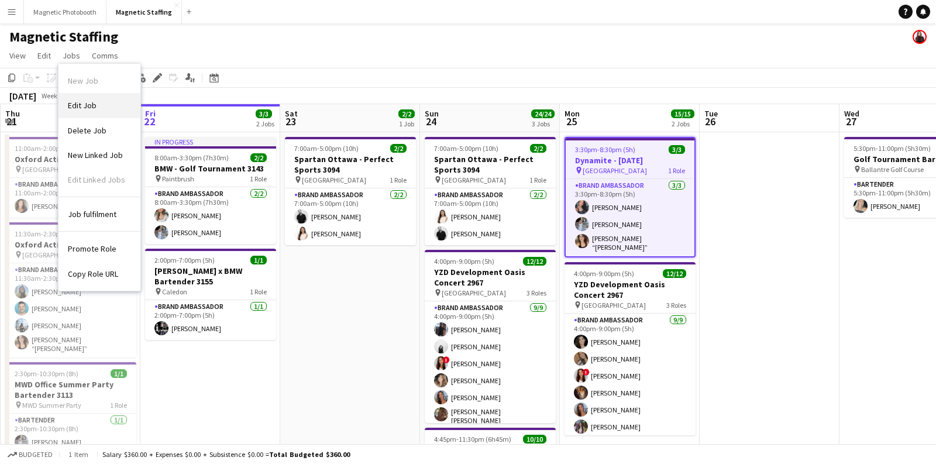
click at [99, 106] on link "Edit Job" at bounding box center [99, 105] width 82 height 25
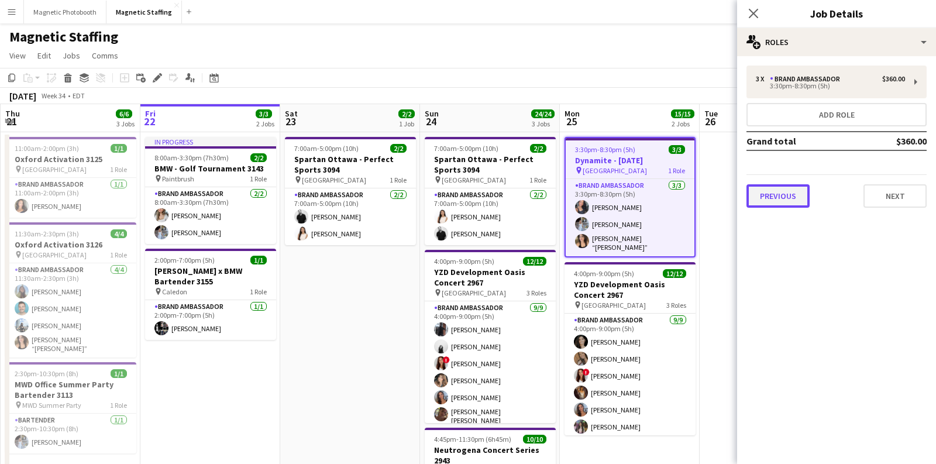
click at [770, 200] on button "Previous" at bounding box center [777, 195] width 63 height 23
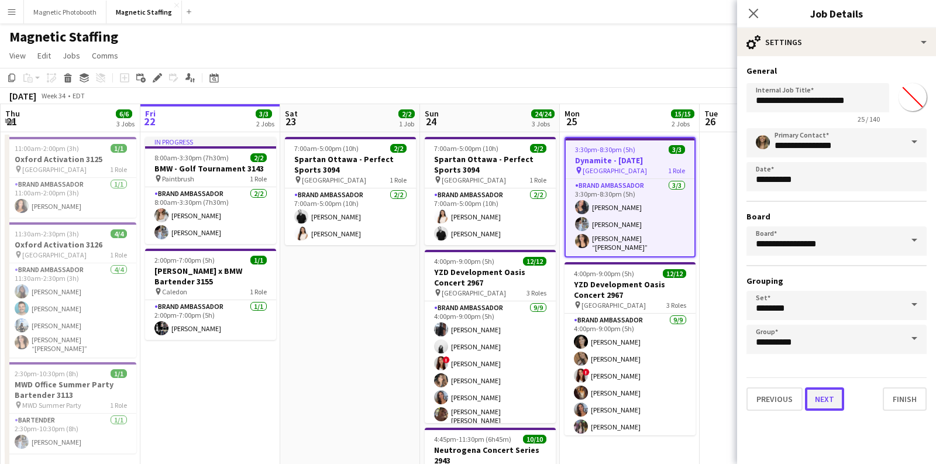
click at [825, 394] on button "Next" at bounding box center [824, 398] width 39 height 23
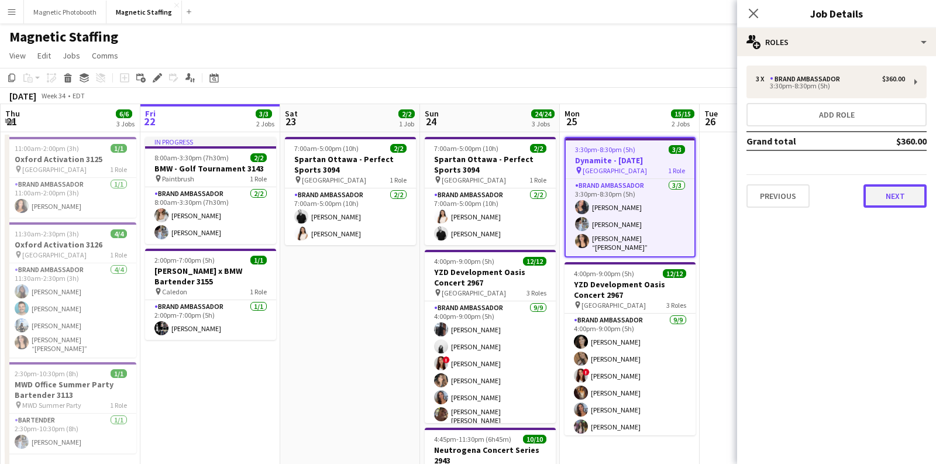
click at [894, 194] on button "Next" at bounding box center [894, 195] width 63 height 23
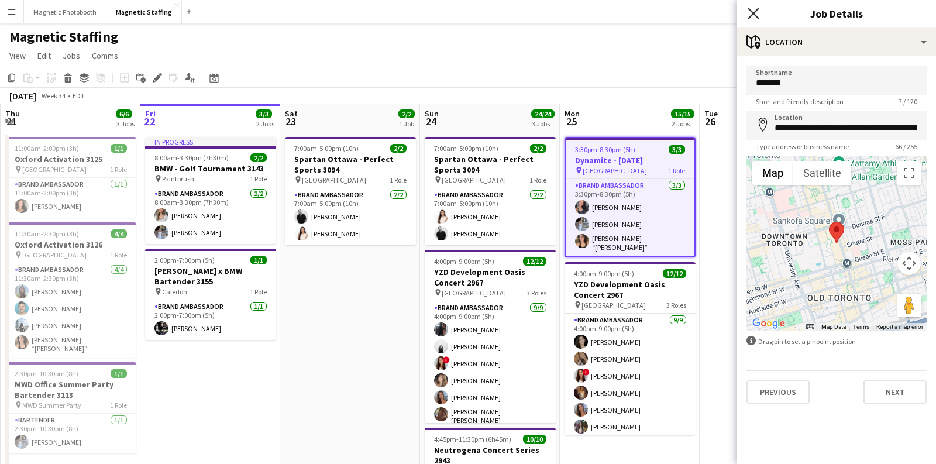
click at [753, 10] on icon "Close pop-in" at bounding box center [752, 13] width 11 height 11
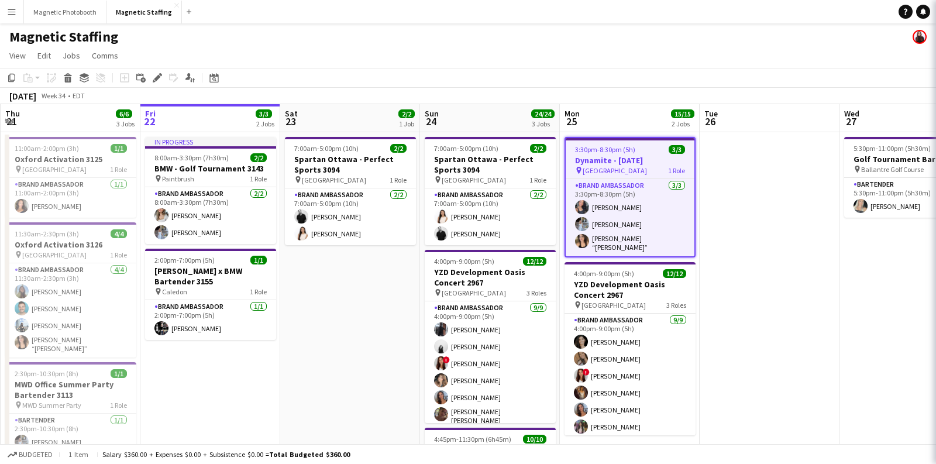
click at [723, 33] on div "Magnetic Staffing" at bounding box center [468, 34] width 936 height 22
